Goal: Task Accomplishment & Management: Use online tool/utility

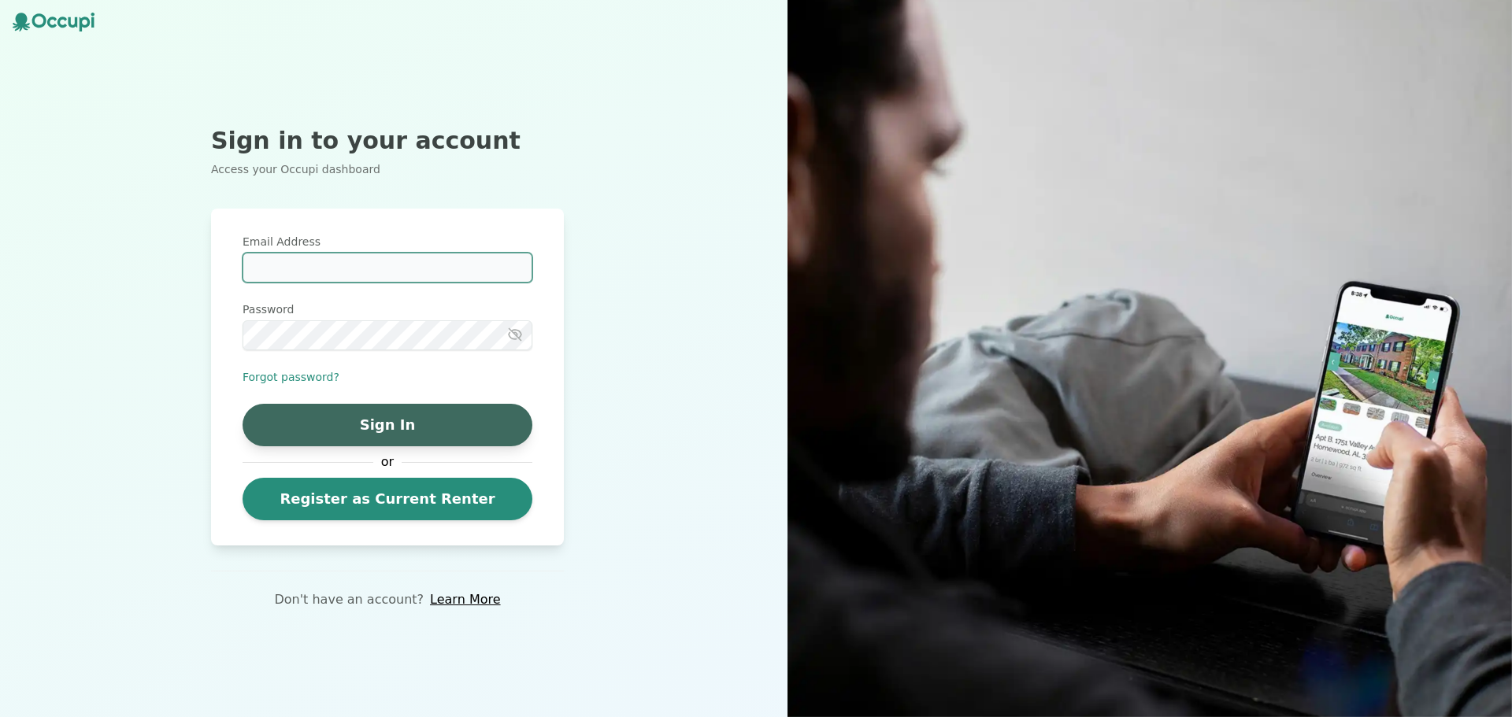
type input "**********"
click at [394, 425] on button "Sign In" at bounding box center [387, 425] width 290 height 43
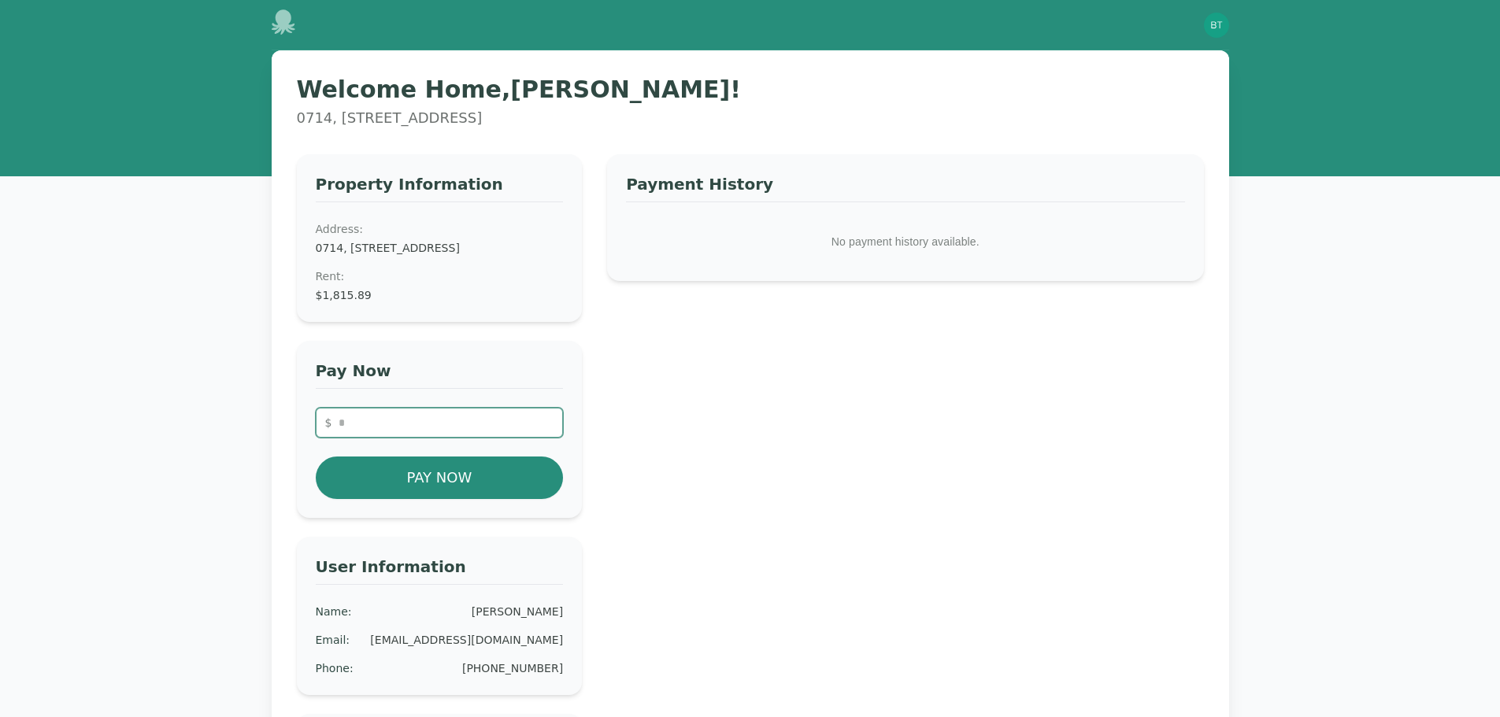
click at [423, 438] on input "number" at bounding box center [440, 423] width 248 height 30
type input "*******"
click at [488, 494] on button "Pay Now" at bounding box center [440, 478] width 248 height 43
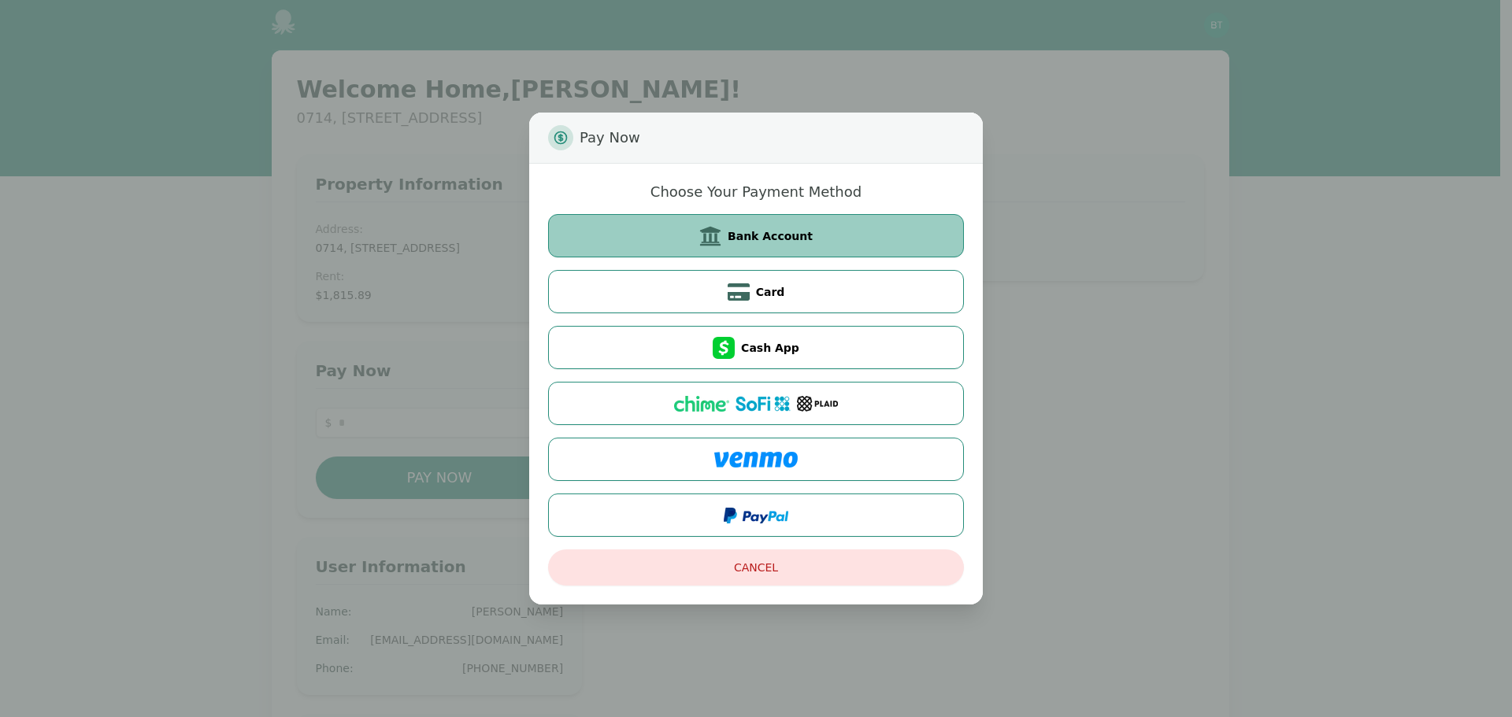
click at [795, 239] on span "Bank Account" at bounding box center [769, 236] width 85 height 16
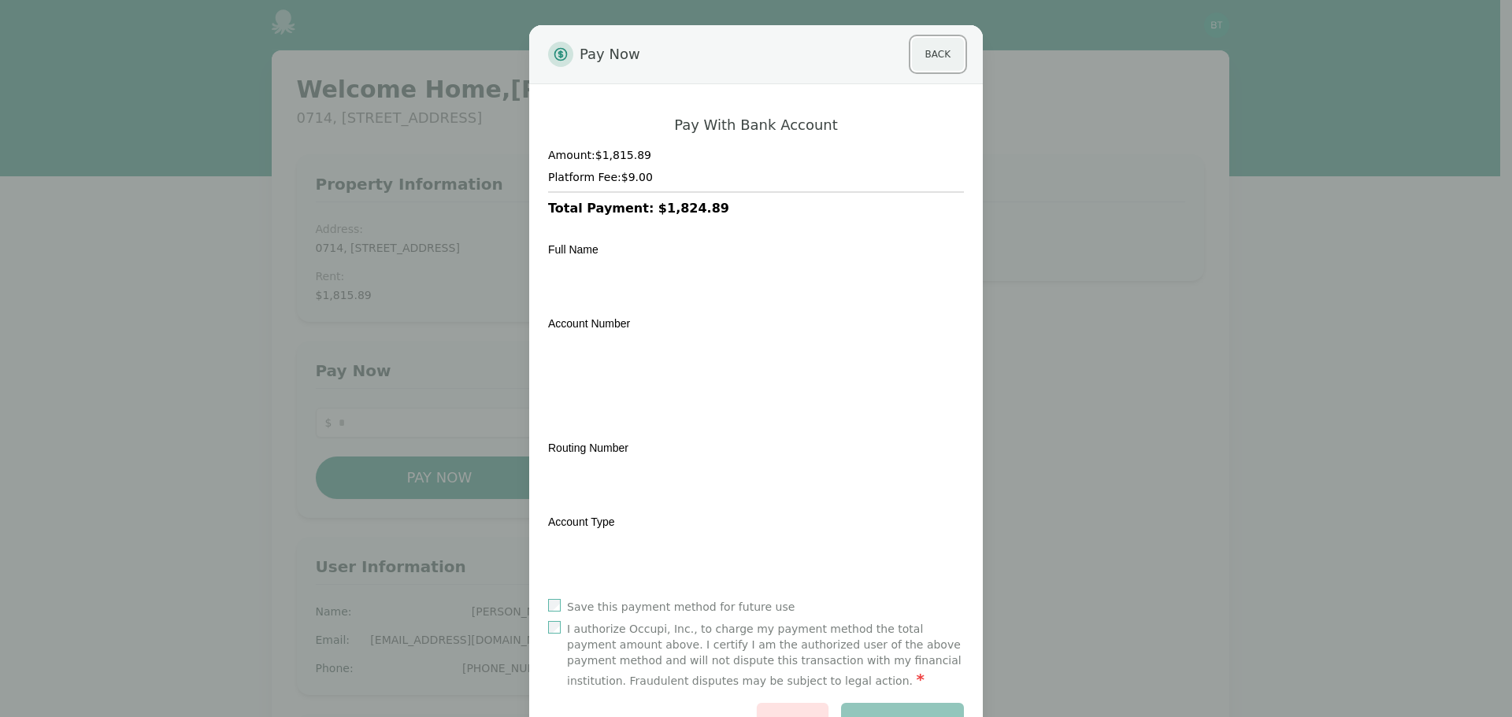
click at [929, 52] on button "Back" at bounding box center [938, 54] width 52 height 33
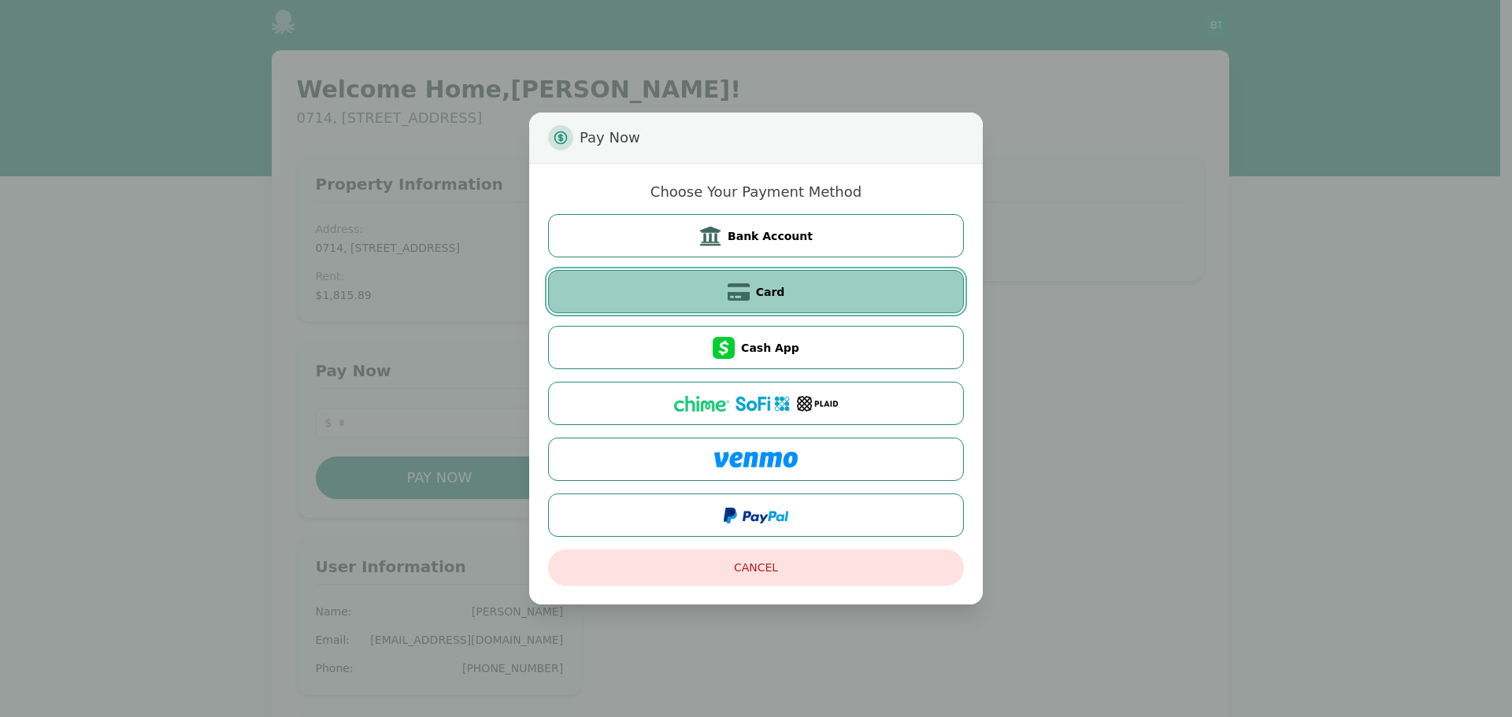
click at [798, 289] on button "Card" at bounding box center [756, 291] width 416 height 43
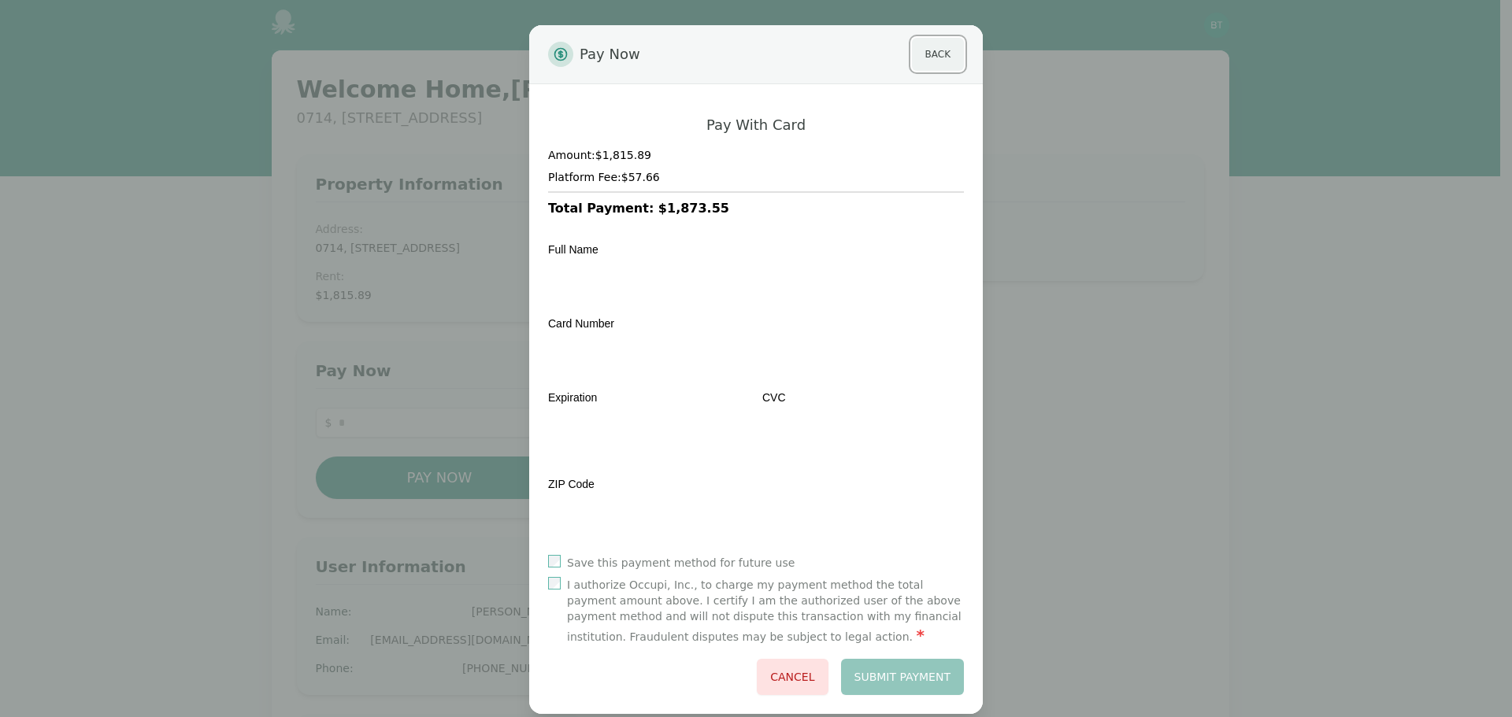
click at [929, 50] on button "Back" at bounding box center [938, 54] width 52 height 33
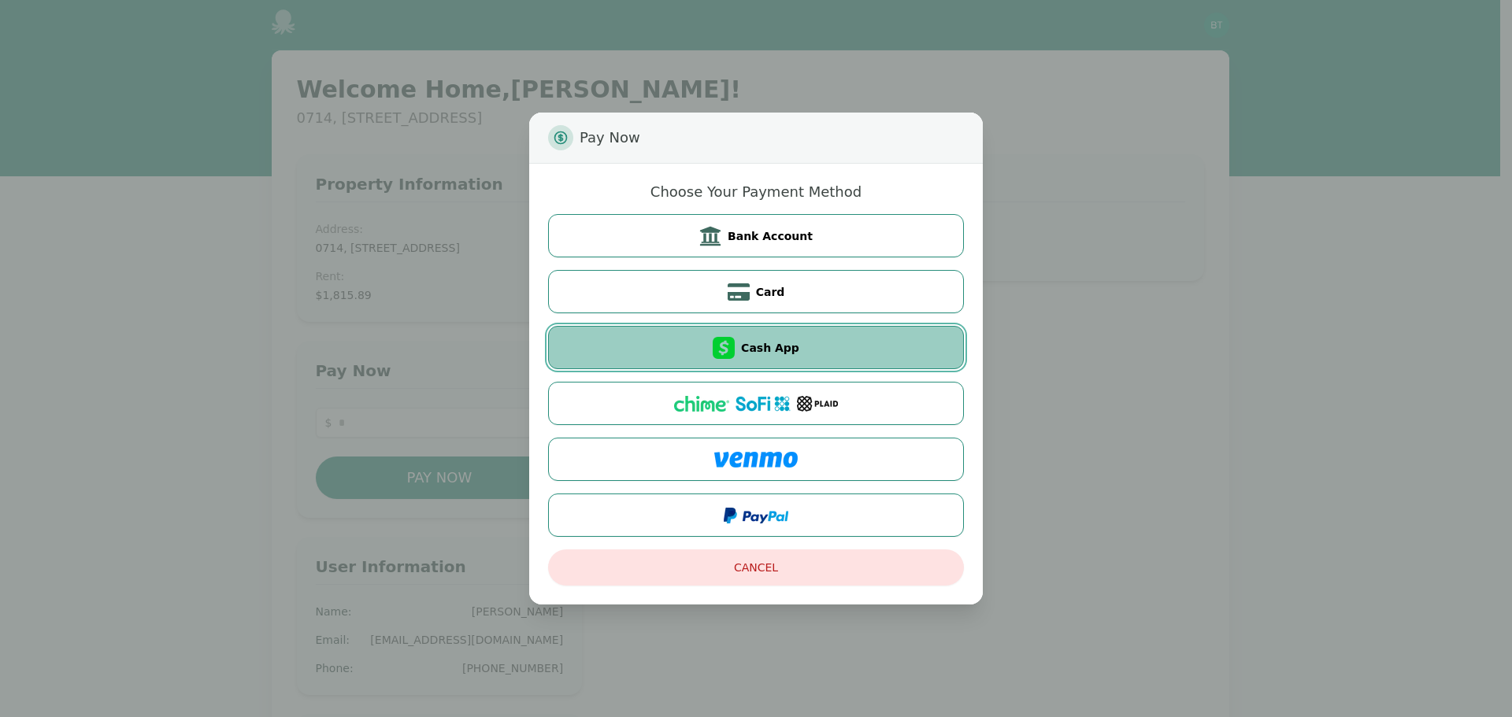
click at [794, 347] on button "Cash App" at bounding box center [756, 347] width 416 height 43
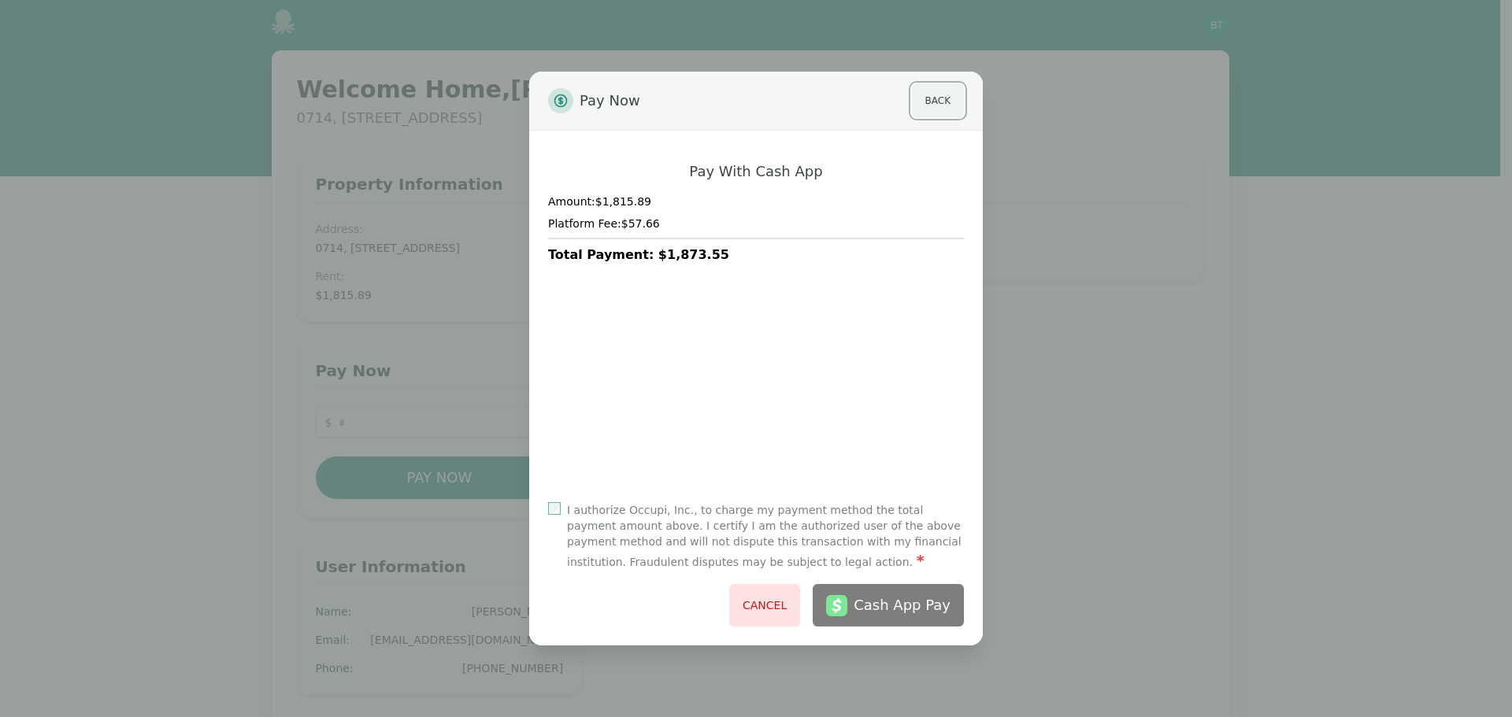
click at [940, 102] on button "Back" at bounding box center [938, 100] width 52 height 33
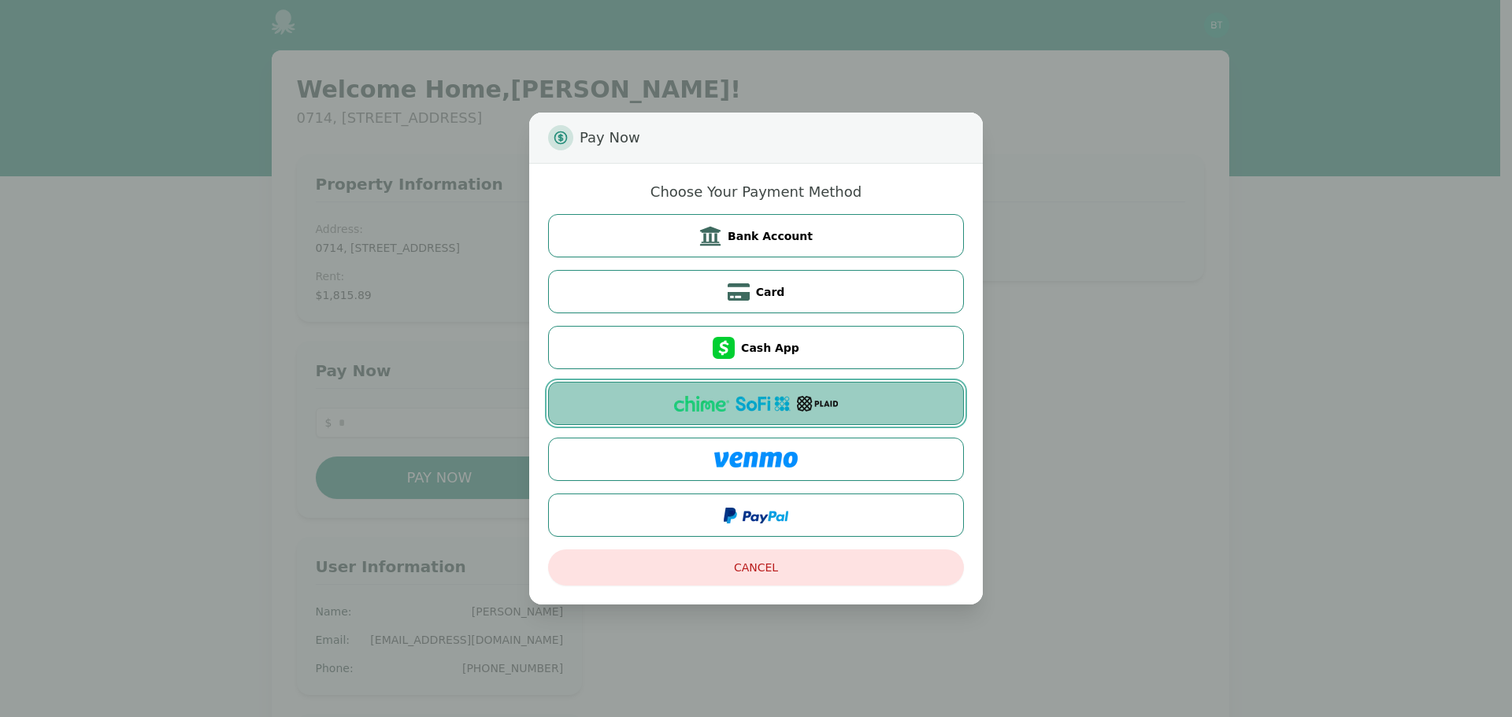
click at [777, 404] on img at bounding box center [762, 404] width 55 height 16
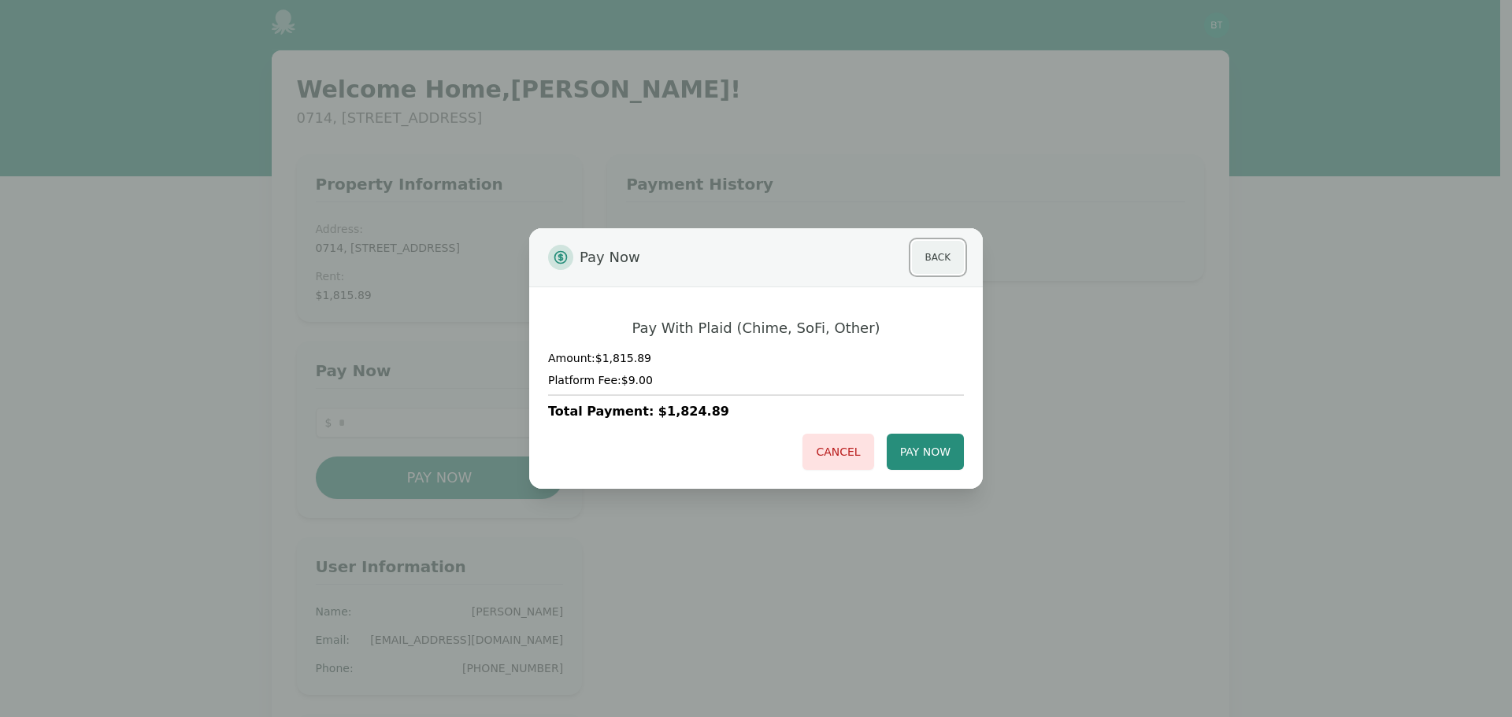
click at [950, 251] on button "Back" at bounding box center [938, 257] width 52 height 33
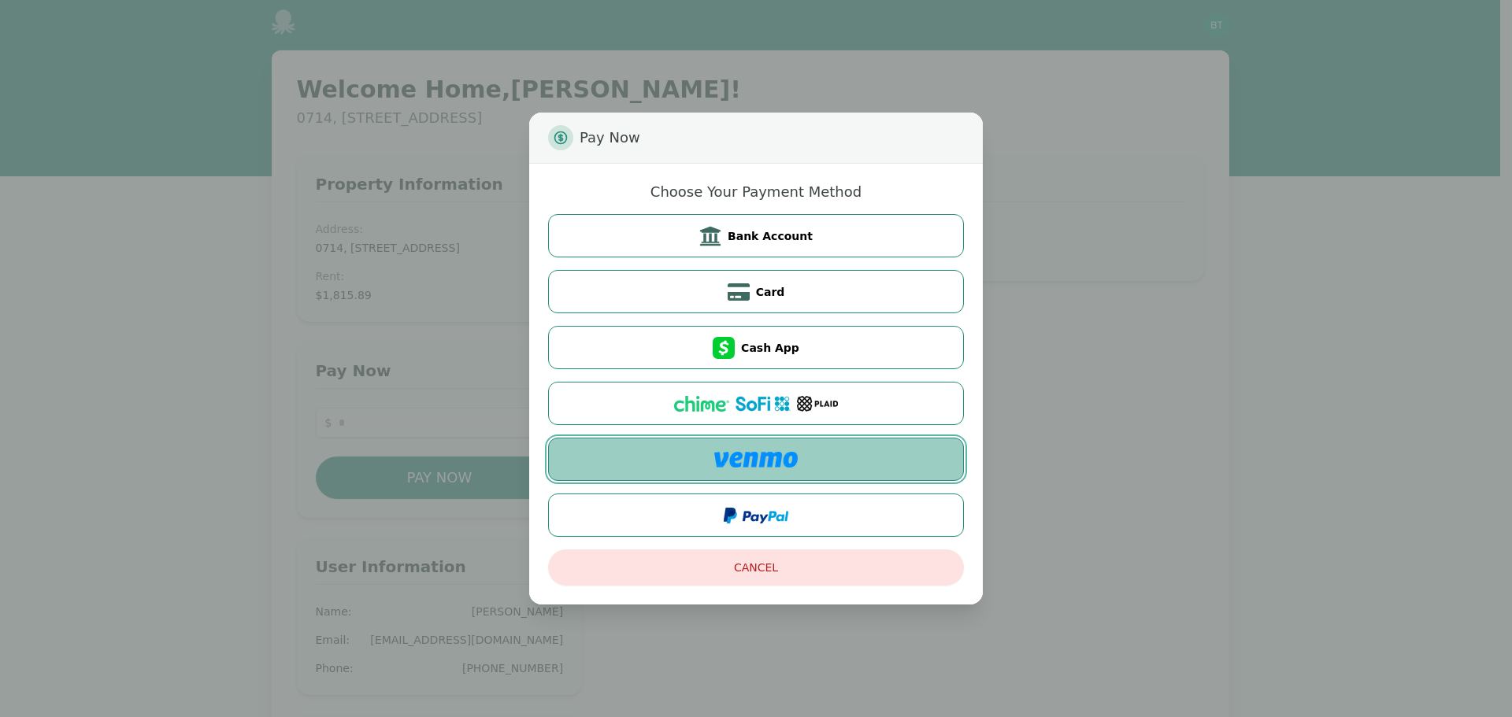
click at [811, 456] on button at bounding box center [756, 459] width 416 height 43
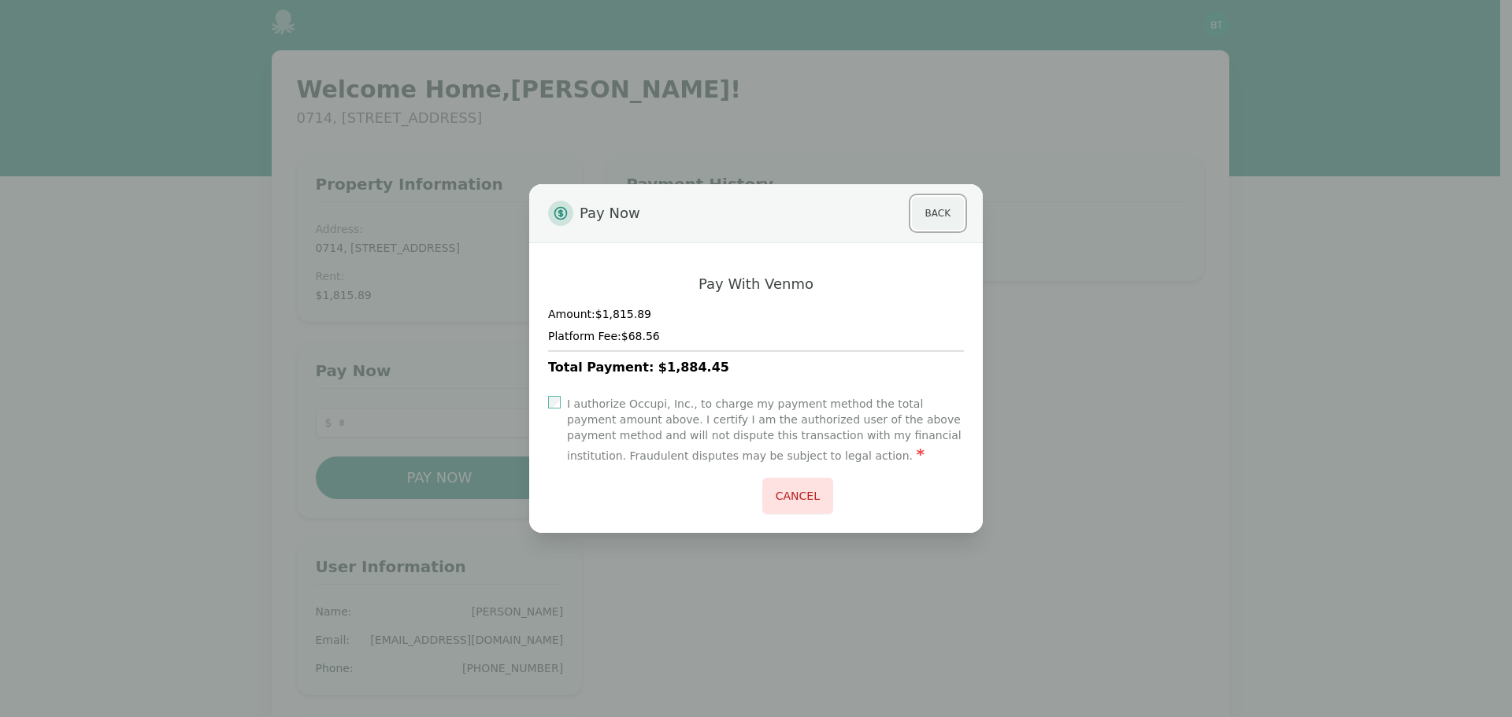
click at [938, 207] on button "Back" at bounding box center [938, 213] width 52 height 33
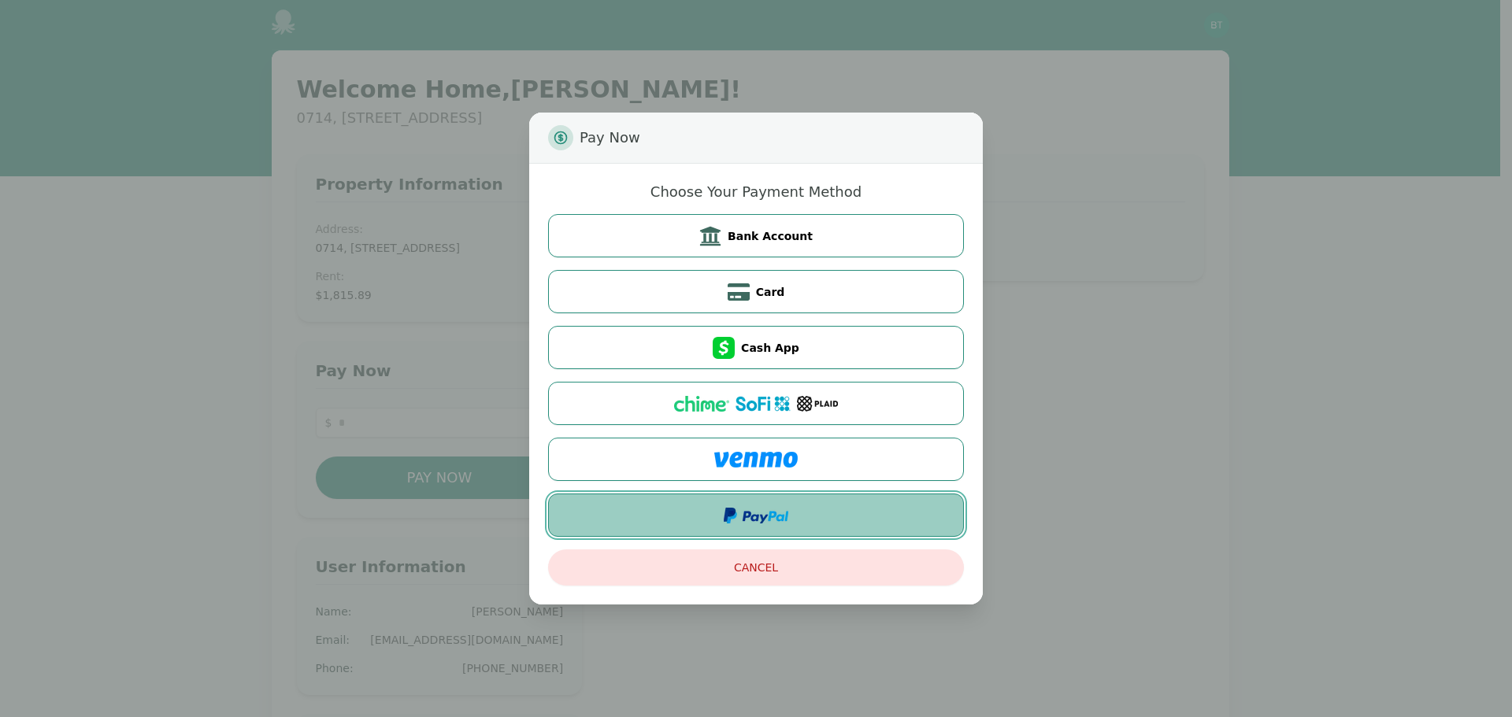
click at [803, 501] on button at bounding box center [756, 515] width 416 height 43
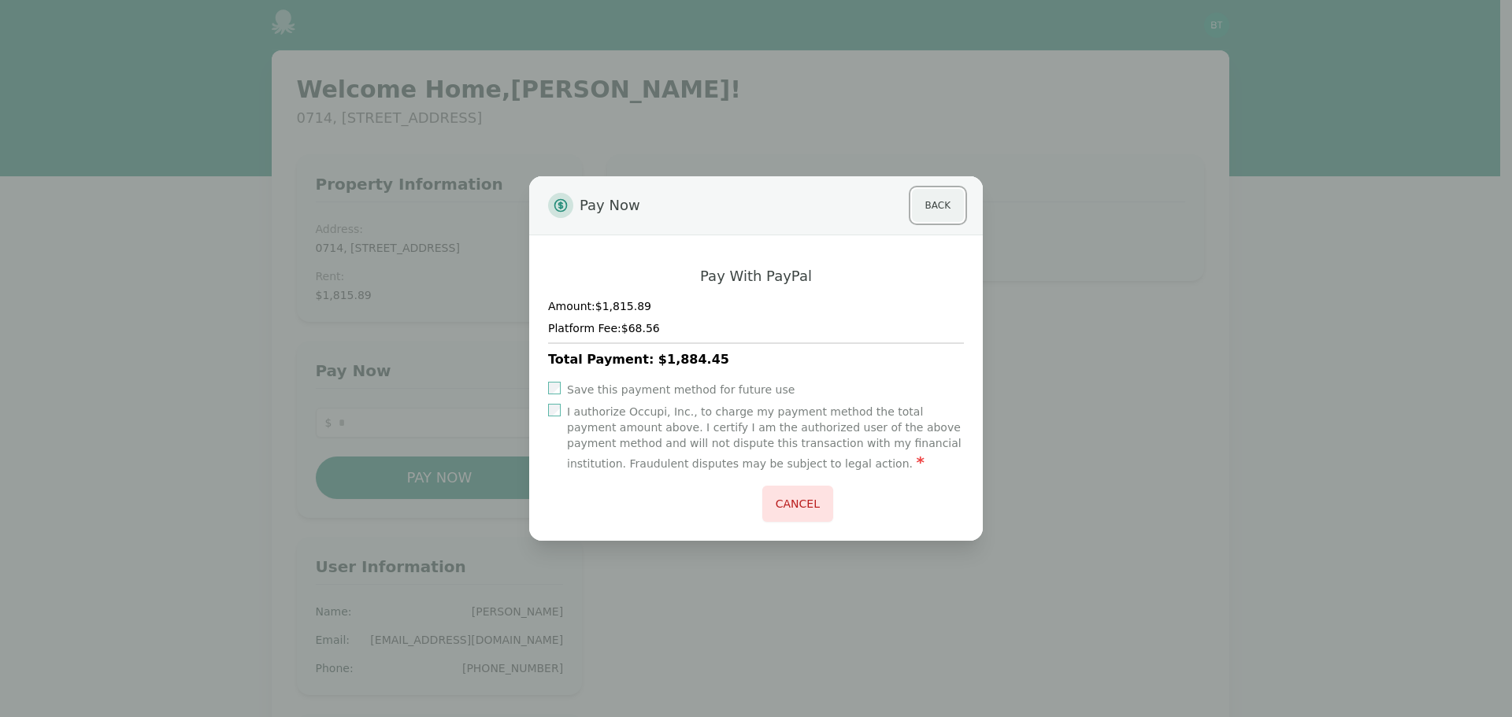
click at [942, 200] on button "Back" at bounding box center [938, 205] width 52 height 33
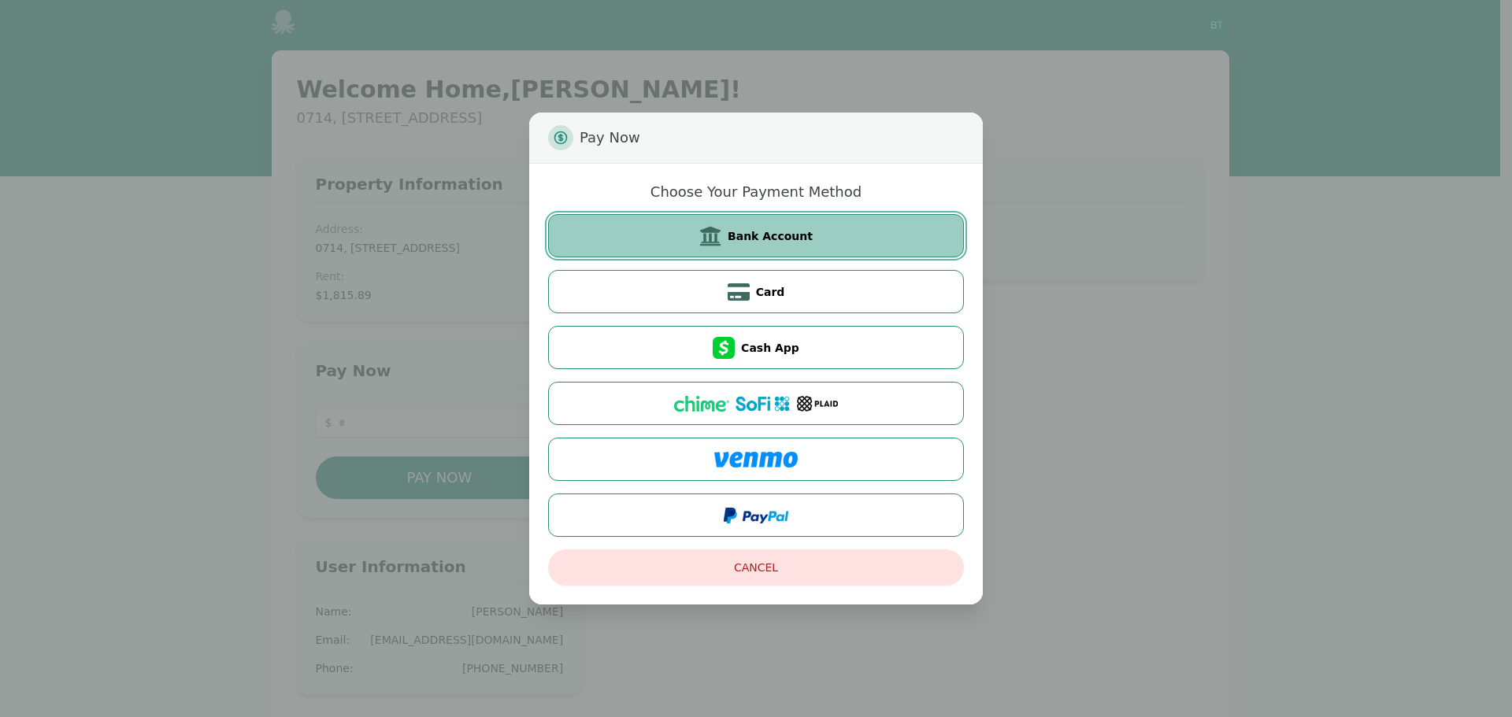
click at [872, 234] on button "Bank Account" at bounding box center [756, 235] width 416 height 43
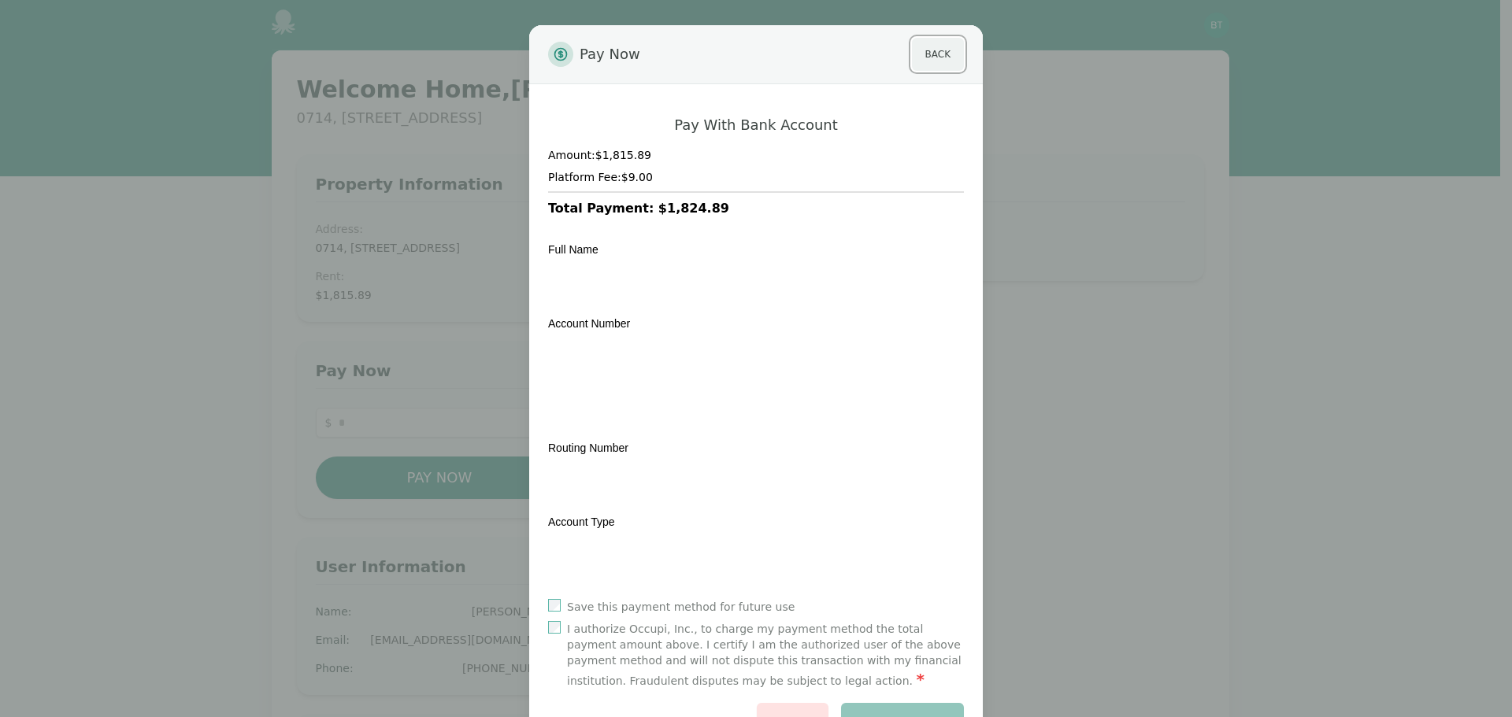
click at [936, 59] on button "Back" at bounding box center [938, 54] width 52 height 33
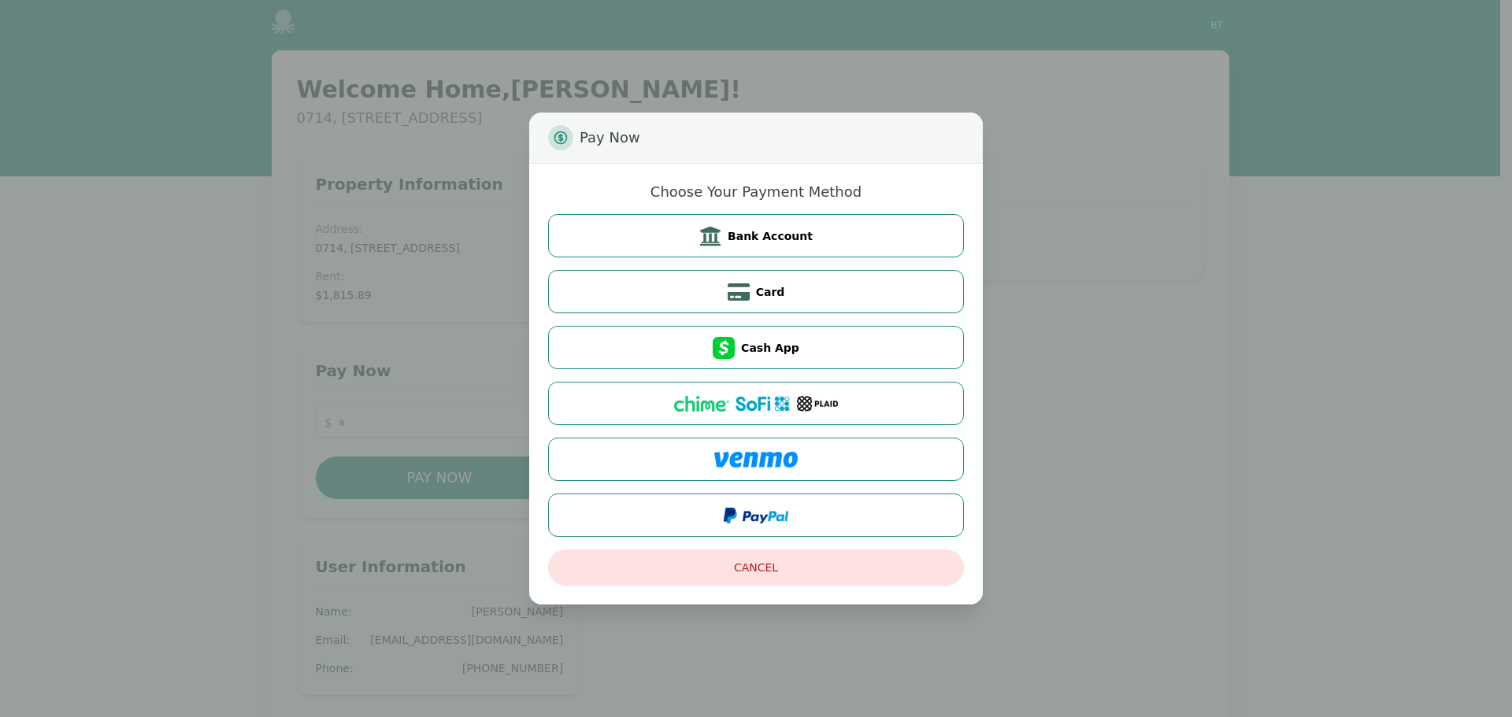
click at [1357, 68] on div "Pay Now Choose Your Payment Method Bank Account Card Cash App Cancel" at bounding box center [756, 358] width 1512 height 717
